Goal: Information Seeking & Learning: Ask a question

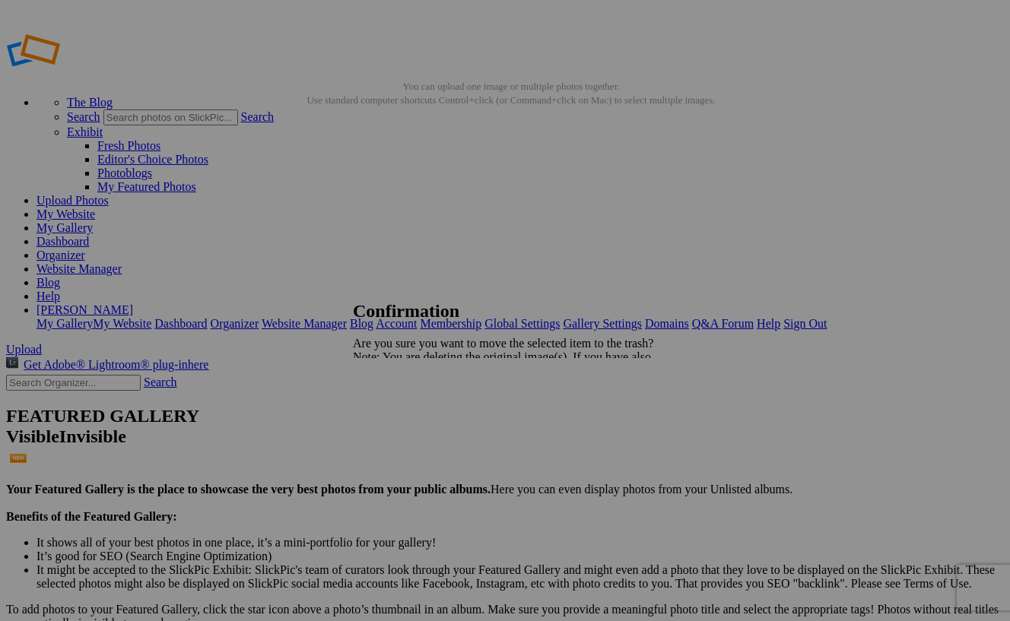
click at [404, 409] on span "Yes" at bounding box center [394, 410] width 17 height 13
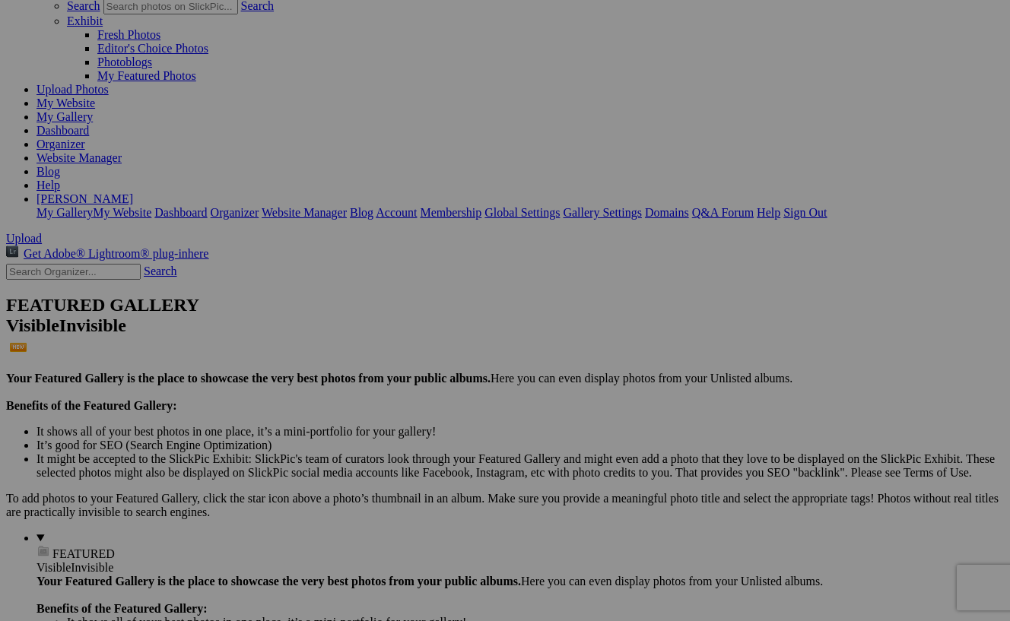
scroll to position [130, 0]
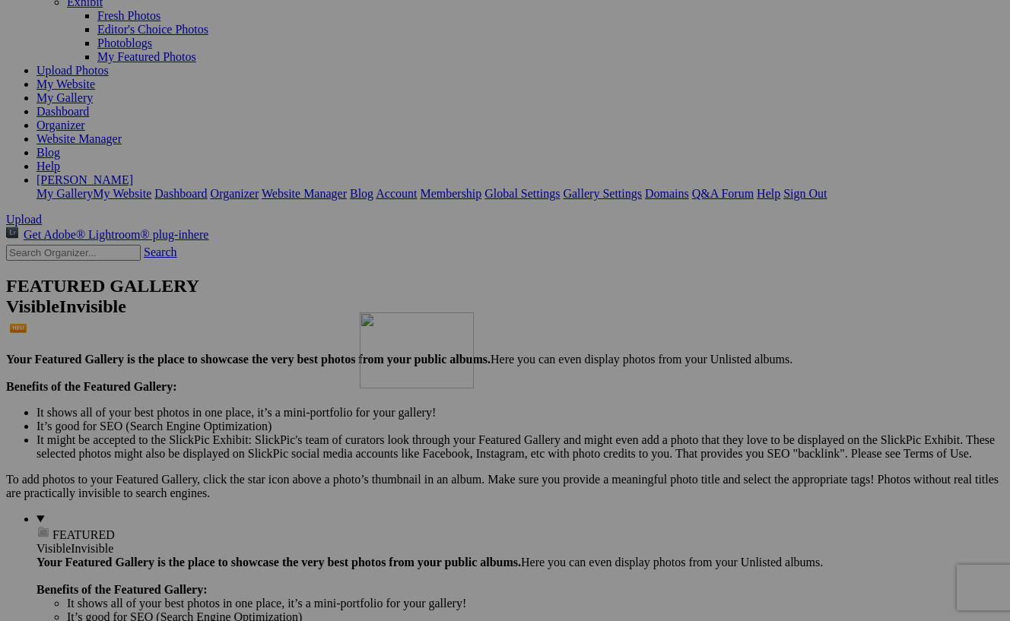
drag, startPoint x: 412, startPoint y: 135, endPoint x: 579, endPoint y: 445, distance: 352.1
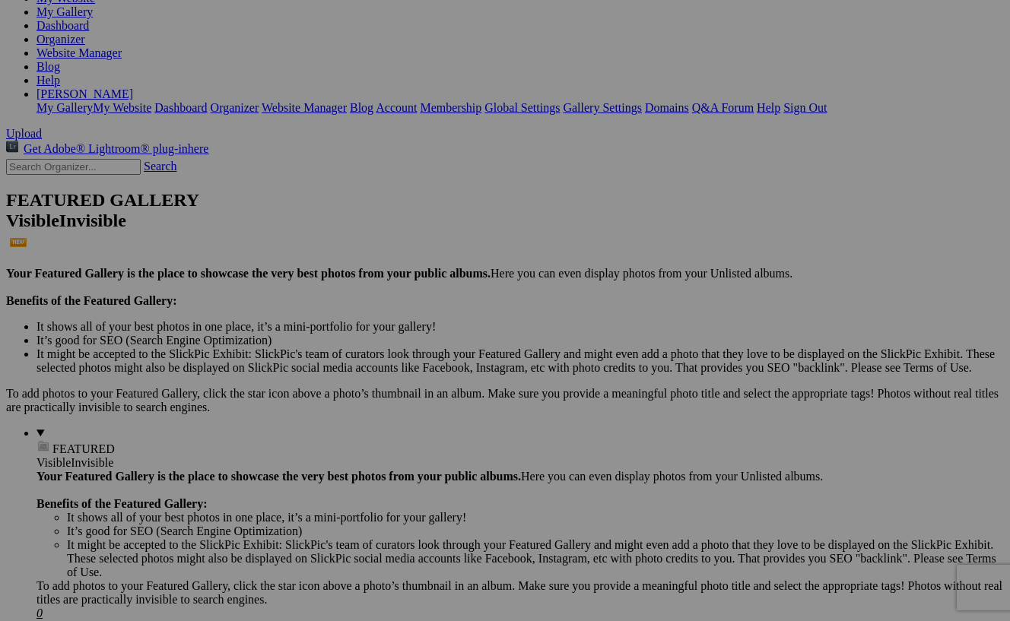
scroll to position [254, 0]
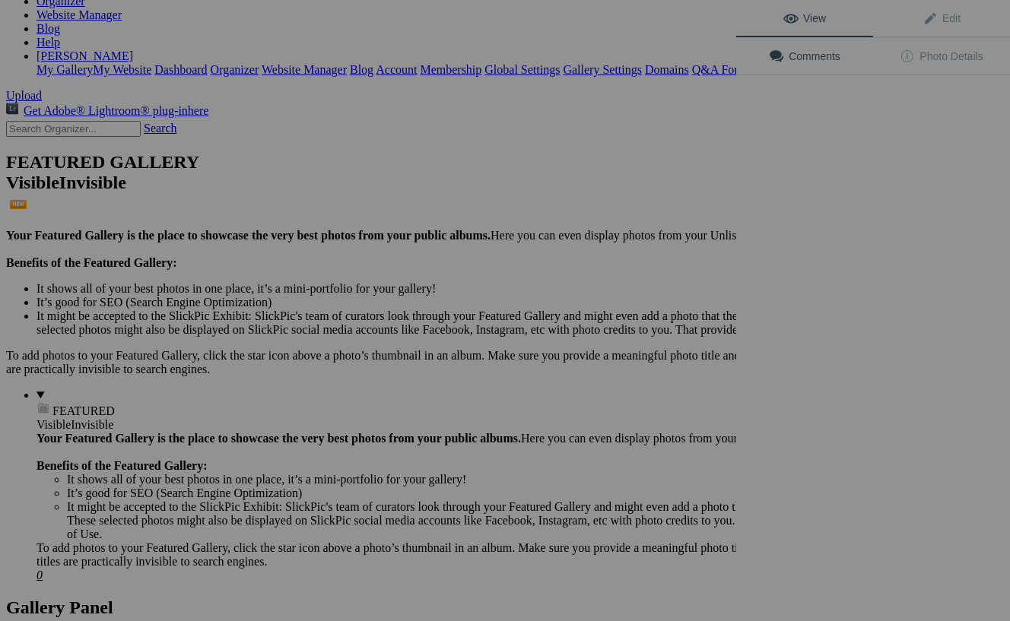
click at [831, 380] on div "View Edit Comments Photo Details" at bounding box center [873, 310] width 274 height 621
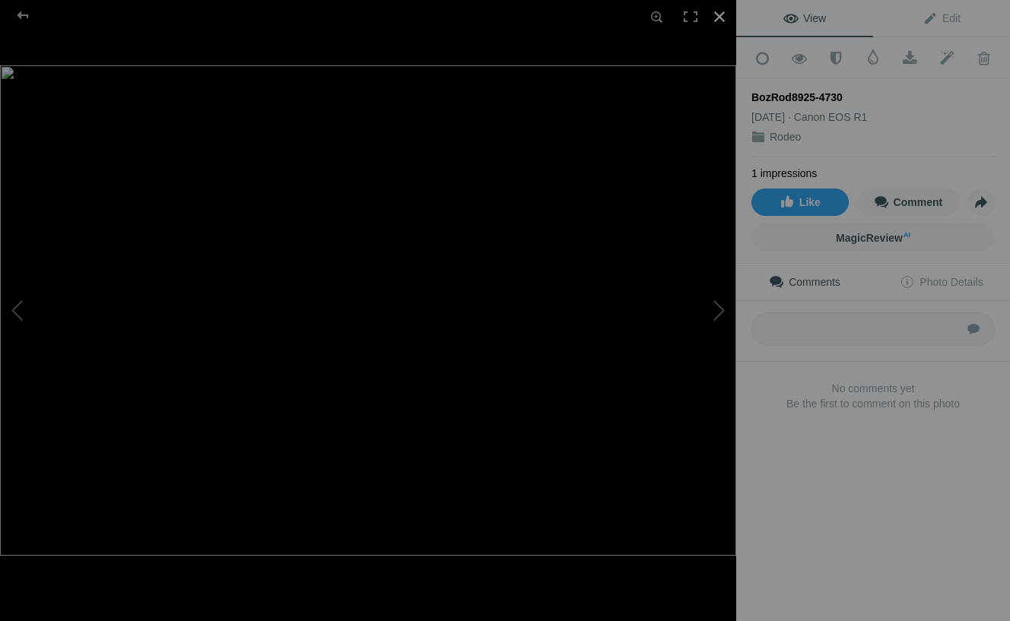
click at [720, 11] on div at bounding box center [719, 16] width 33 height 33
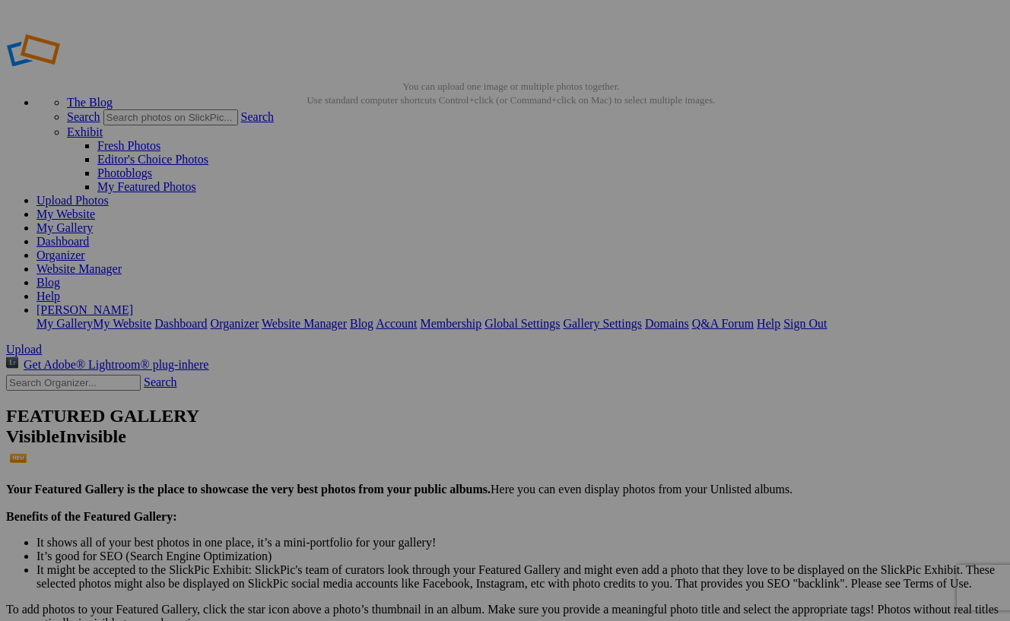
scroll to position [0, 0]
click at [826, 317] on link "Sign Out" at bounding box center [804, 323] width 43 height 13
click at [42, 343] on span "Upload" at bounding box center [24, 349] width 36 height 13
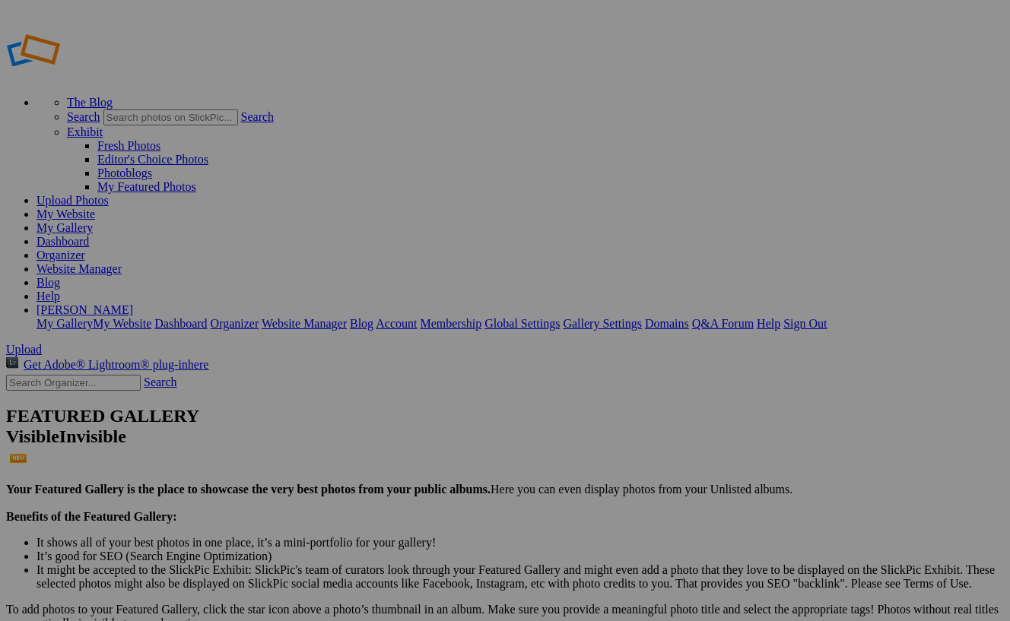
click at [109, 194] on link "Upload Photos" at bounding box center [72, 200] width 72 height 13
click at [60, 290] on link "Help" at bounding box center [48, 296] width 24 height 13
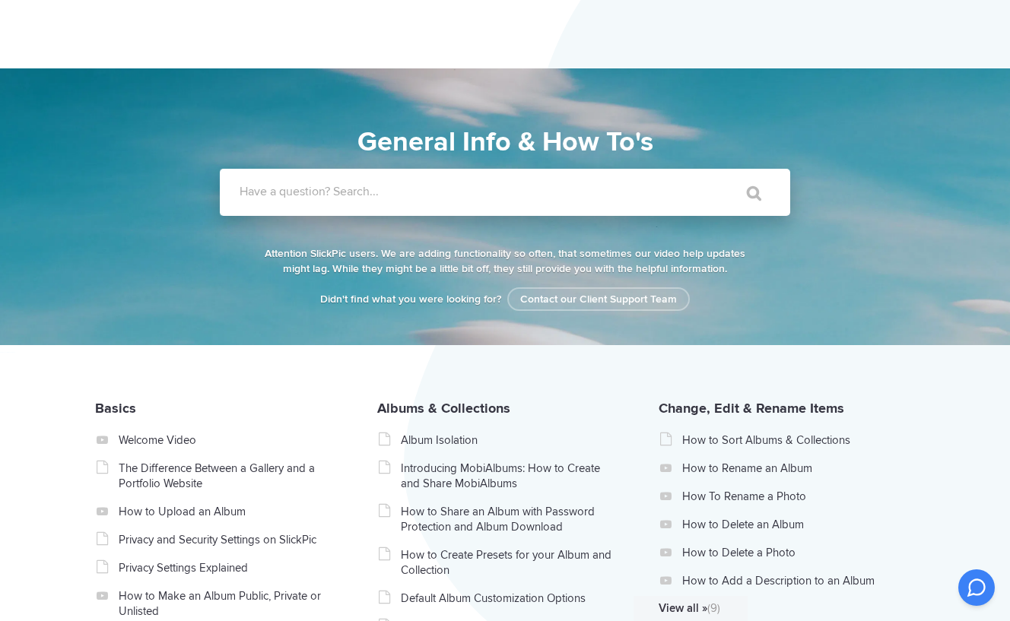
click at [367, 189] on label "Have a question? Search..." at bounding box center [525, 191] width 570 height 15
click at [367, 189] on input "Have a question? Search..." at bounding box center [474, 192] width 508 height 47
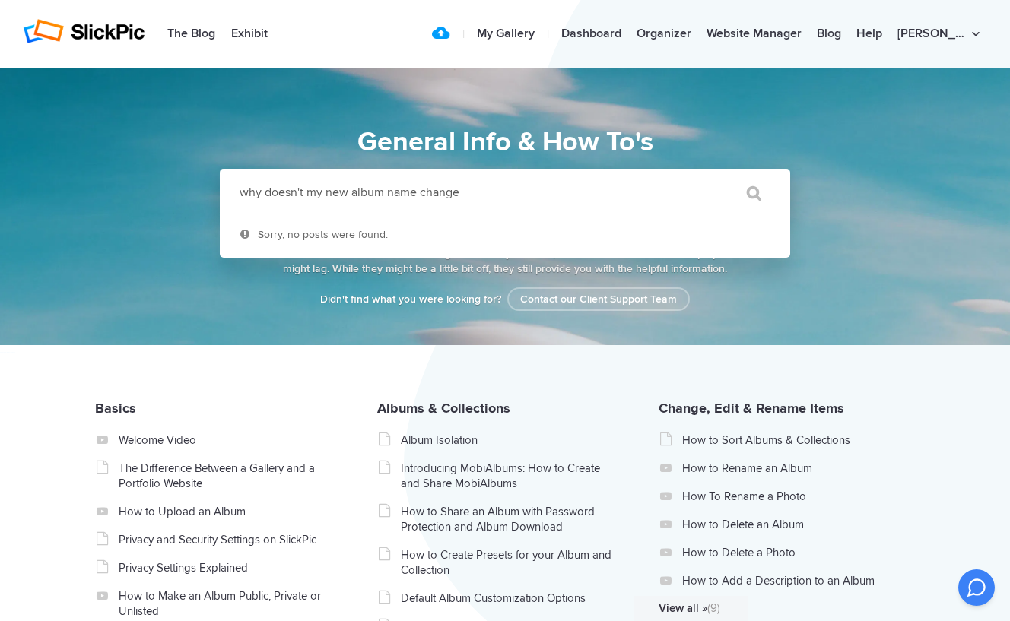
type input "why doesn't my new album name change"
click at [747, 193] on input "" at bounding box center [747, 193] width 64 height 36
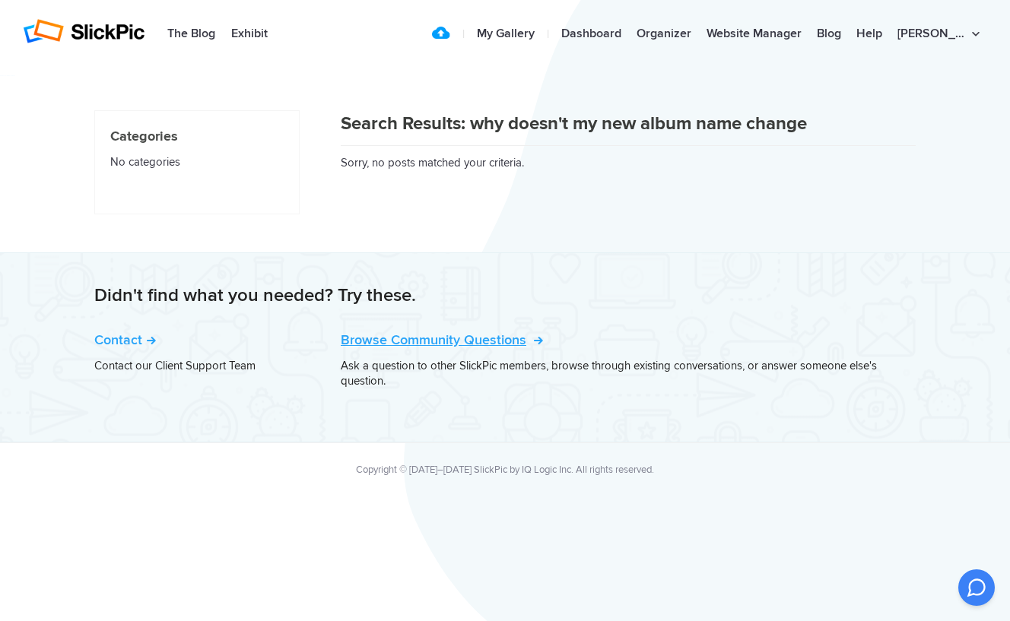
click at [439, 340] on link "Browse Community Questions" at bounding box center [440, 339] width 199 height 17
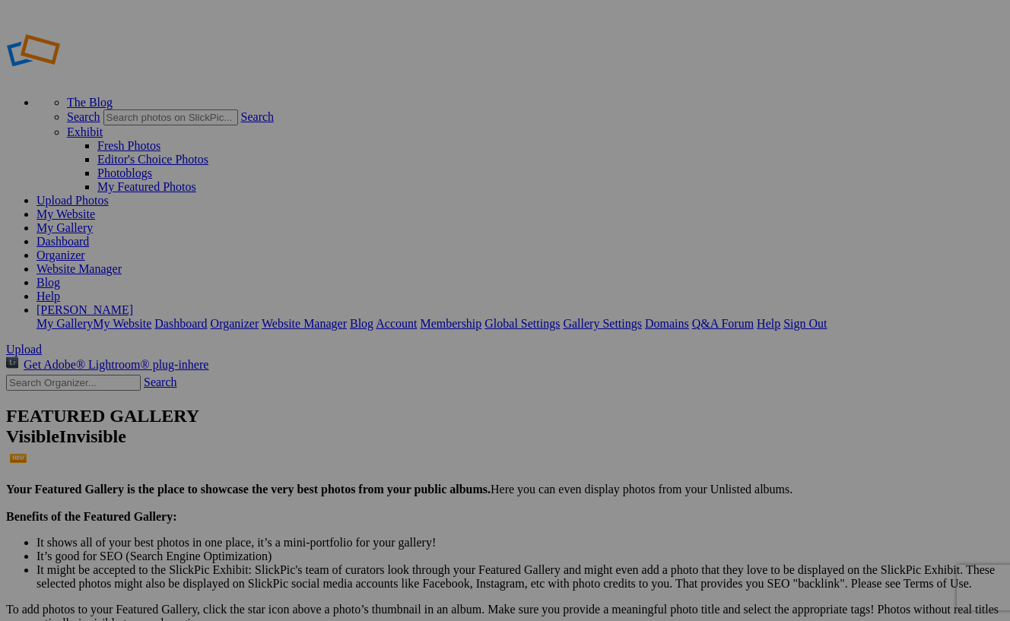
click at [133, 303] on link "[PERSON_NAME]" at bounding box center [84, 309] width 97 height 13
click at [826, 317] on link "Sign Out" at bounding box center [804, 323] width 43 height 13
